Goal: Navigation & Orientation: Find specific page/section

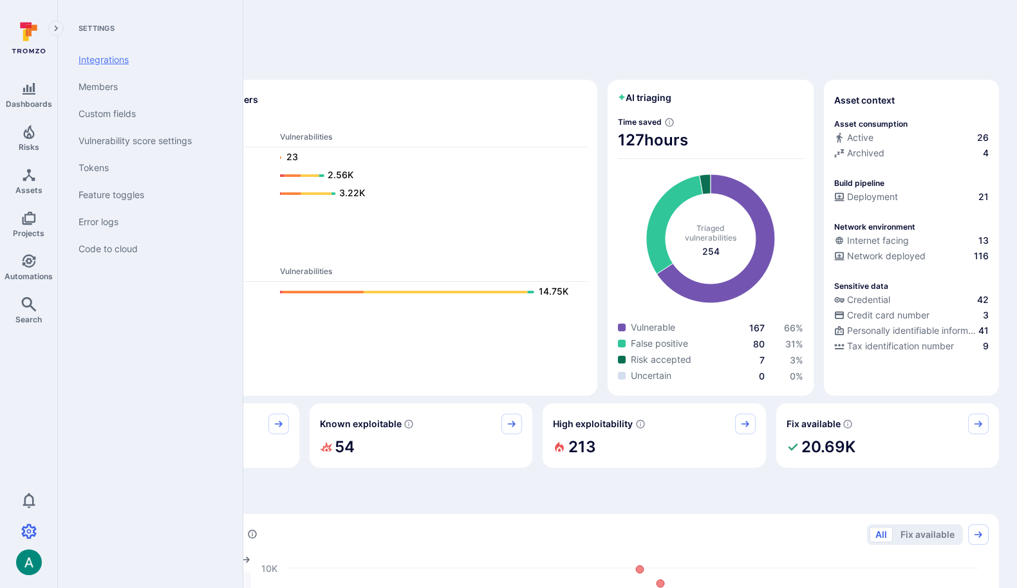
click at [110, 63] on link "Integrations" at bounding box center [147, 59] width 159 height 27
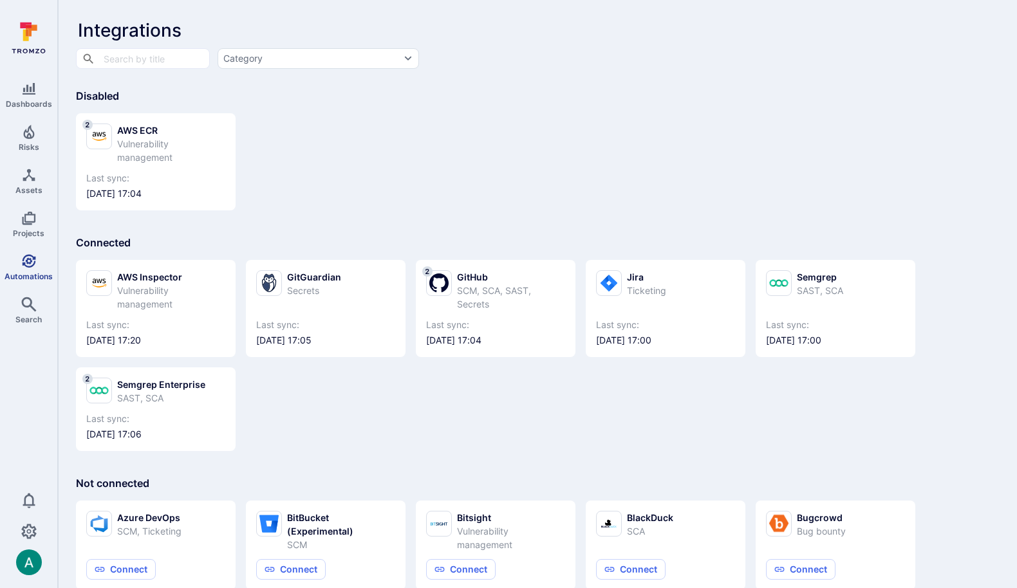
click at [25, 268] on link "Automations" at bounding box center [28, 267] width 57 height 38
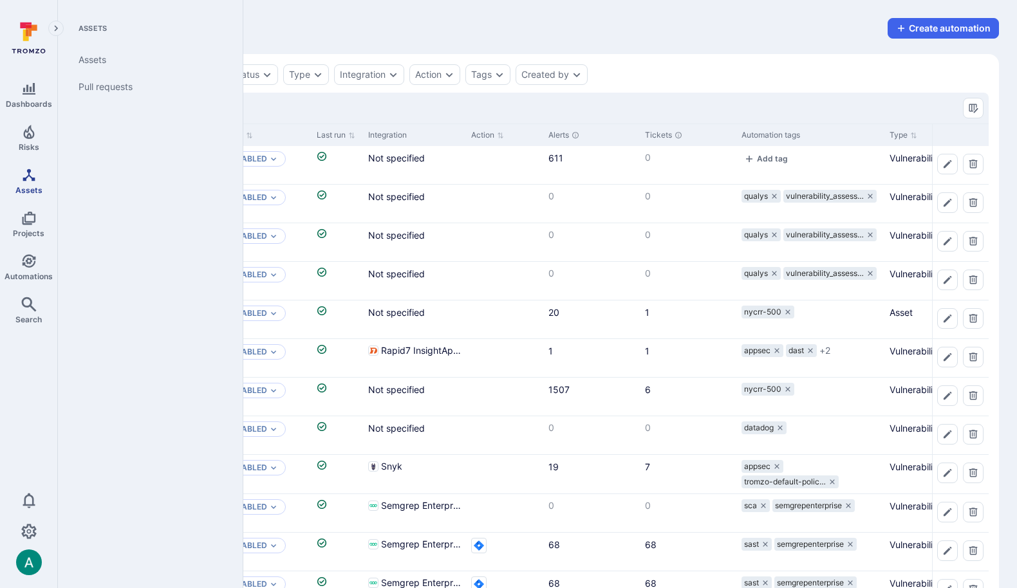
click at [25, 180] on icon "Assets" at bounding box center [29, 175] width 12 height 12
